Goal: Task Accomplishment & Management: Use online tool/utility

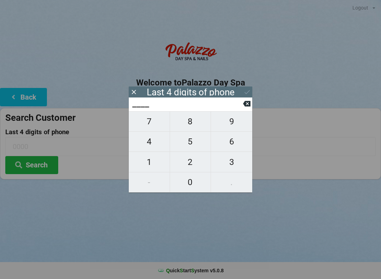
scroll to position [14, 0]
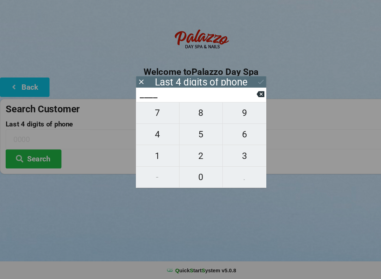
click at [152, 134] on span "4" at bounding box center [149, 141] width 41 height 15
type input "4___"
click at [186, 155] on span "2" at bounding box center [190, 162] width 41 height 15
type input "42__"
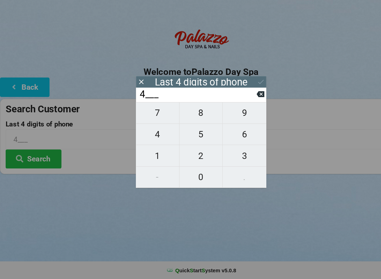
type input "42__"
click at [138, 155] on span "1" at bounding box center [149, 162] width 41 height 15
type input "421_"
click at [188, 136] on span "5" at bounding box center [190, 141] width 41 height 15
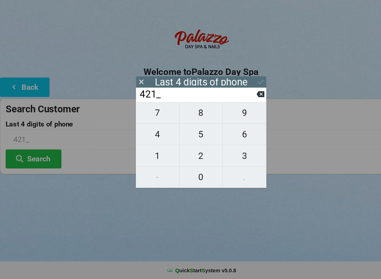
type input "4215"
click at [244, 87] on button at bounding box center [247, 92] width 7 height 10
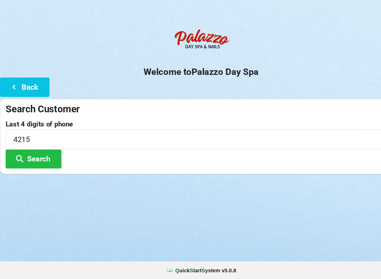
click at [31, 156] on button "Search" at bounding box center [31, 165] width 53 height 18
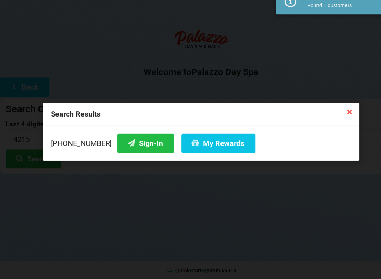
click at [119, 141] on button "Sign-In" at bounding box center [138, 150] width 54 height 18
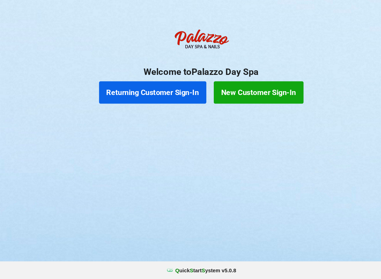
click at [135, 91] on button "Returning Customer Sign-In" at bounding box center [145, 101] width 102 height 21
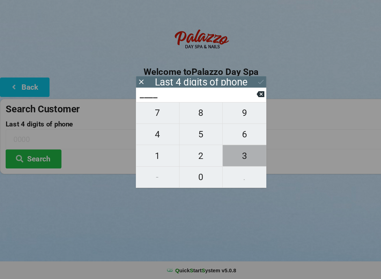
click at [232, 155] on span "3" at bounding box center [231, 162] width 41 height 15
type input "3___"
click at [234, 155] on span "3" at bounding box center [231, 162] width 41 height 15
type input "33__"
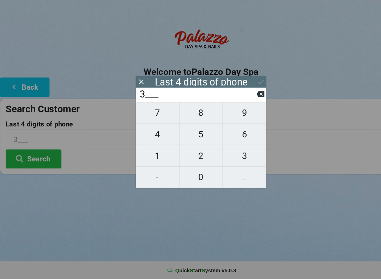
type input "33__"
click at [196, 175] on span "0" at bounding box center [190, 182] width 41 height 15
type input "330_"
click at [246, 101] on icon at bounding box center [246, 104] width 7 height 6
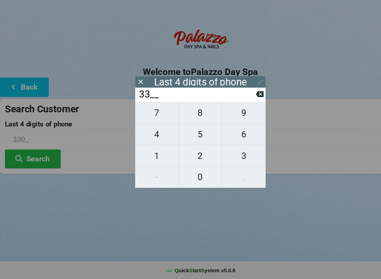
click at [191, 134] on span "5" at bounding box center [190, 141] width 41 height 15
type input "335_"
click at [184, 175] on span "0" at bounding box center [190, 182] width 41 height 15
type input "3350"
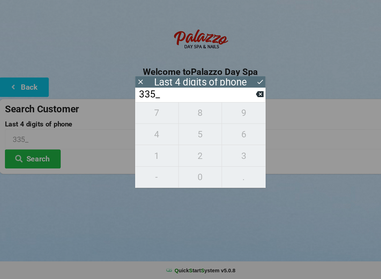
type input "3350"
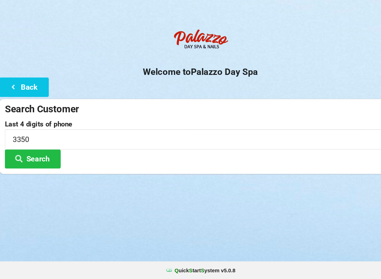
click at [20, 161] on icon at bounding box center [18, 164] width 8 height 6
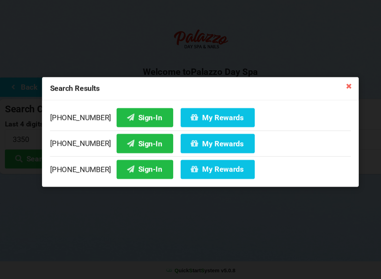
click at [185, 117] on button "My Rewards" at bounding box center [207, 126] width 70 height 18
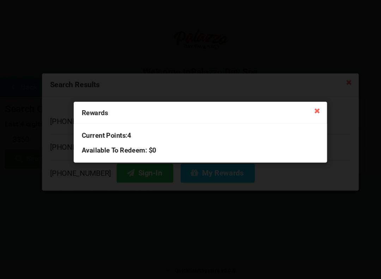
click at [302, 113] on icon at bounding box center [301, 118] width 11 height 11
